Goal: Task Accomplishment & Management: Manage account settings

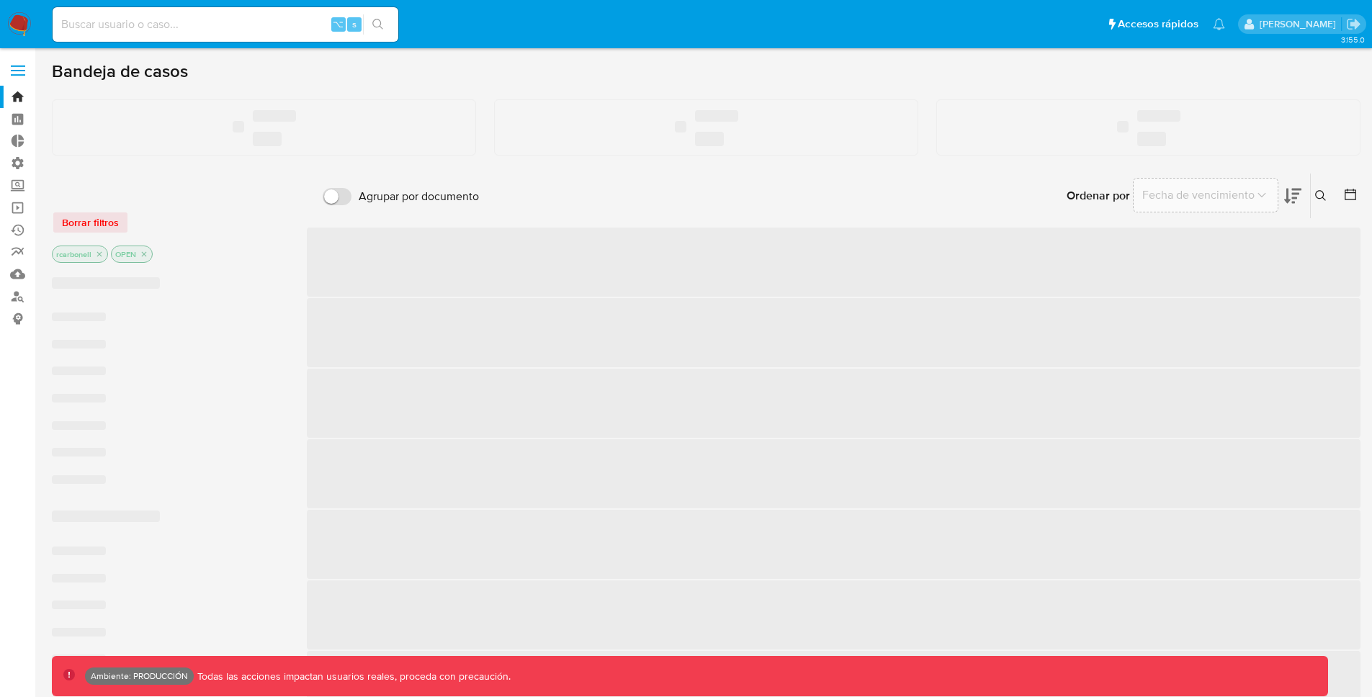
click at [22, 68] on label at bounding box center [18, 70] width 36 height 30
click at [0, 0] on input "checkbox" at bounding box center [0, 0] width 0 height 0
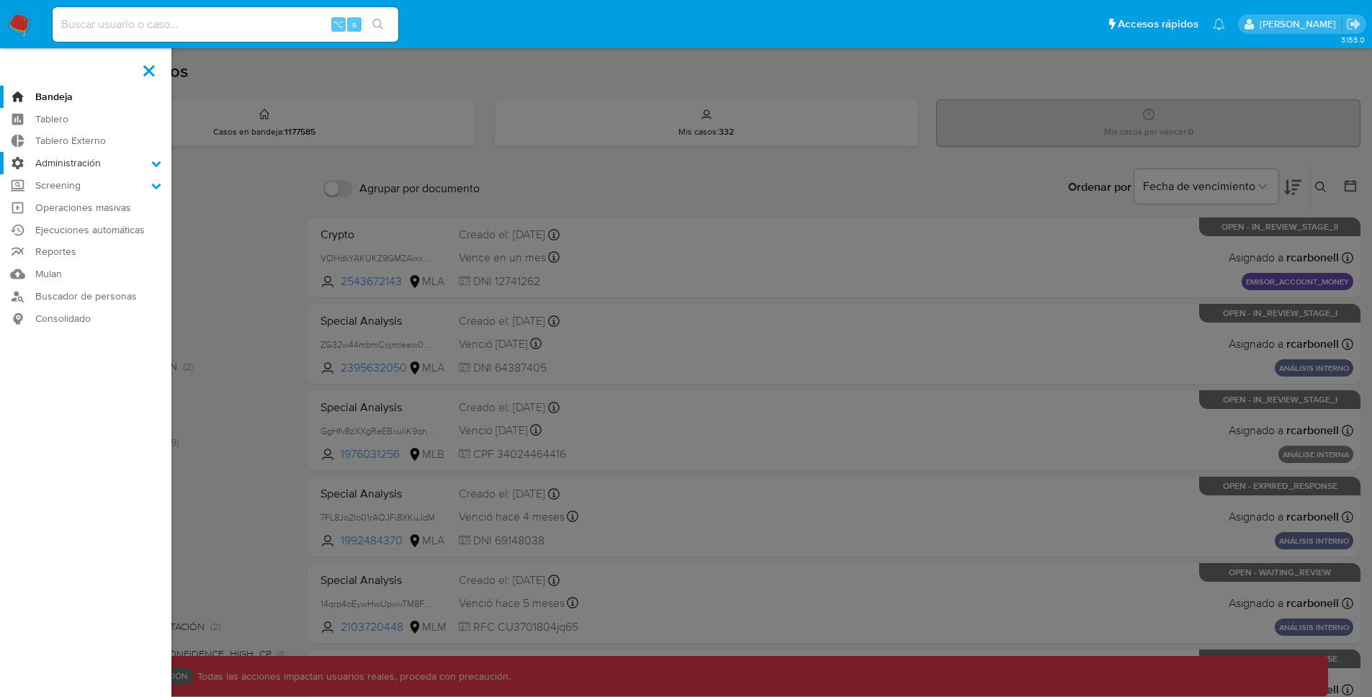
click at [112, 166] on label "Administración" at bounding box center [85, 163] width 171 height 22
click at [0, 0] on input "Administración" at bounding box center [0, 0] width 0 height 0
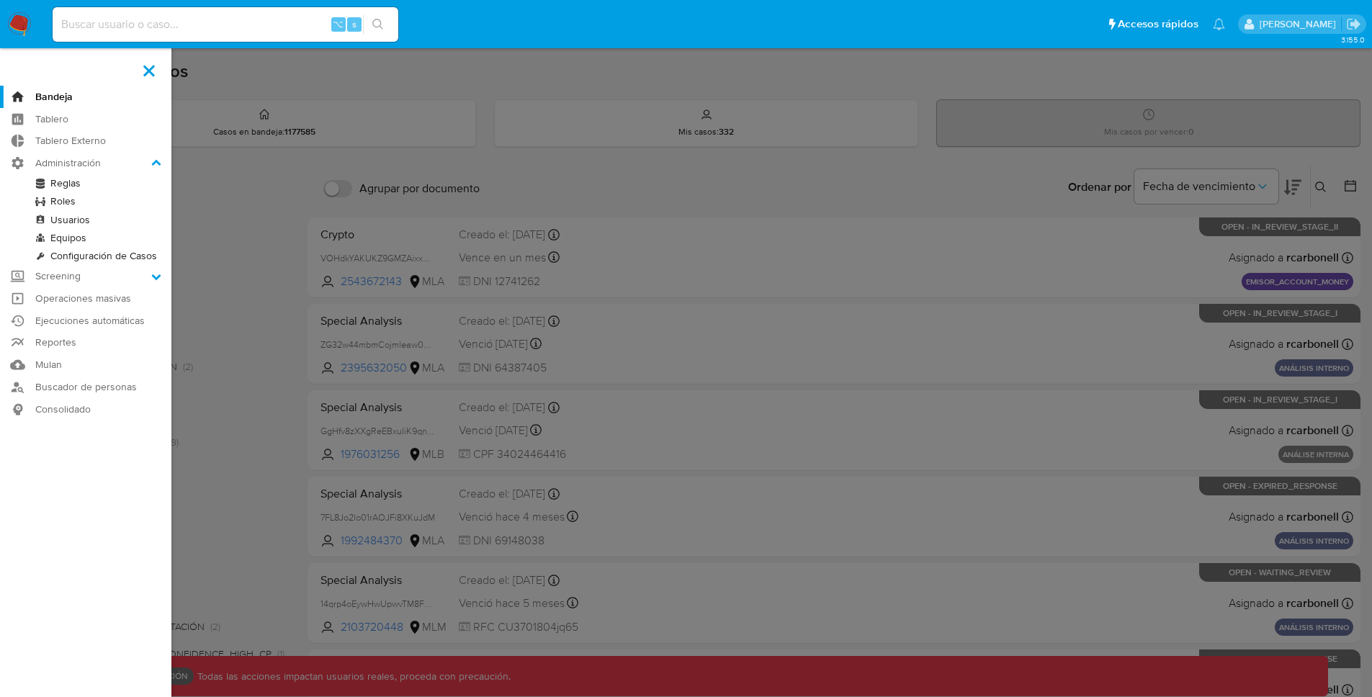
click at [89, 217] on link "Usuarios" at bounding box center [85, 220] width 171 height 18
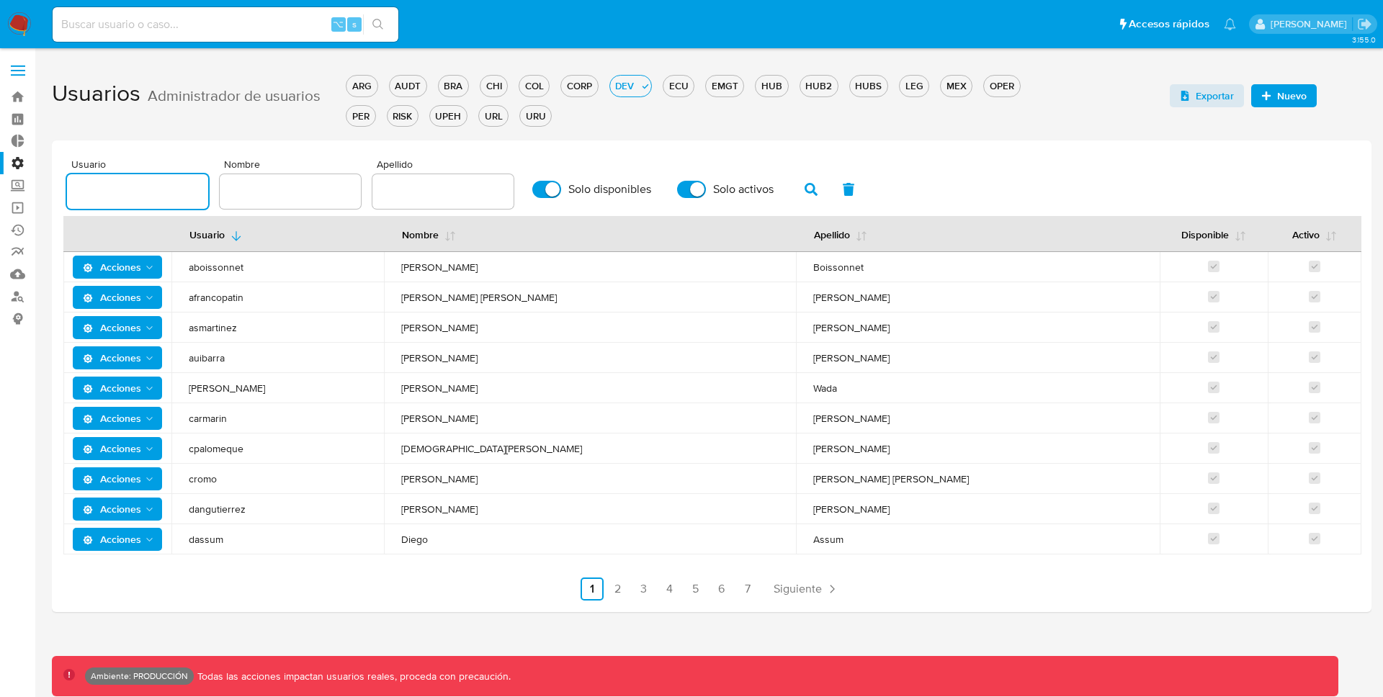
click at [170, 198] on input "text" at bounding box center [137, 191] width 141 height 19
type input "edalonso"
click at [804, 199] on span "button" at bounding box center [810, 189] width 13 height 24
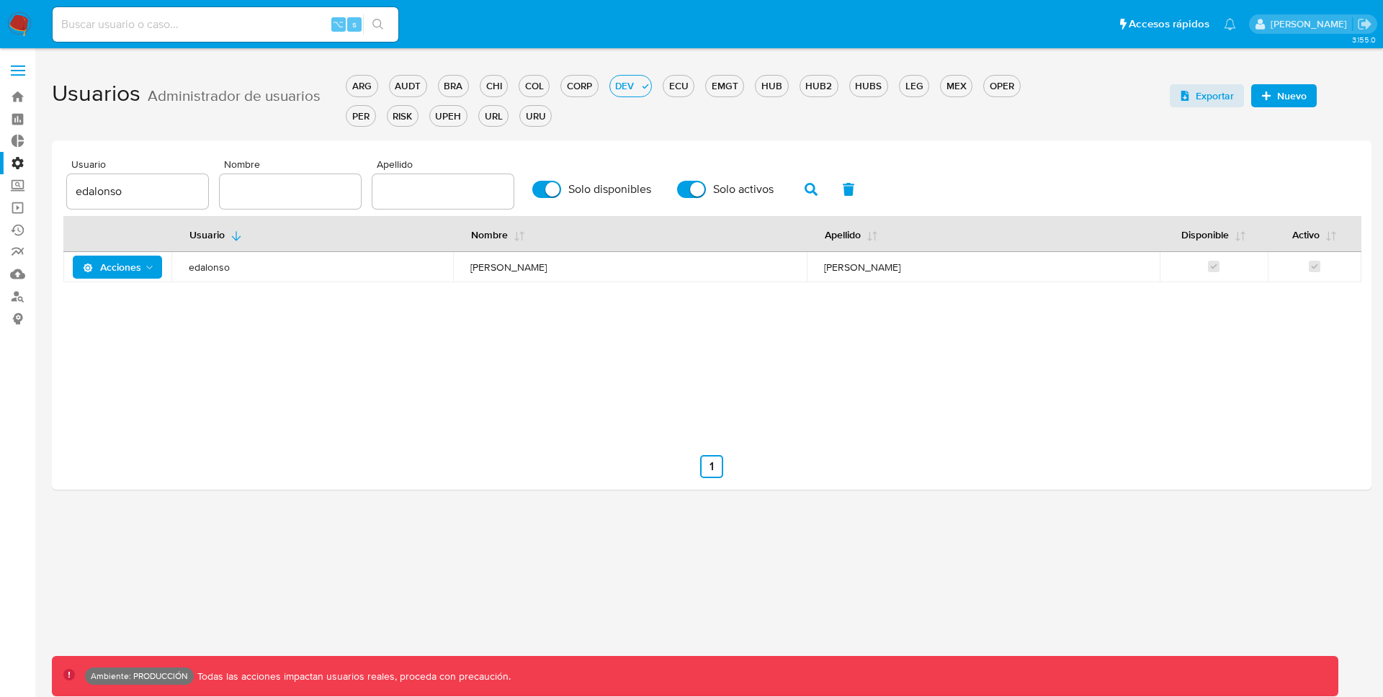
click at [143, 187] on input "edalonso" at bounding box center [137, 191] width 141 height 19
click at [809, 183] on icon "button" at bounding box center [810, 189] width 13 height 13
